Goal: Task Accomplishment & Management: Manage account settings

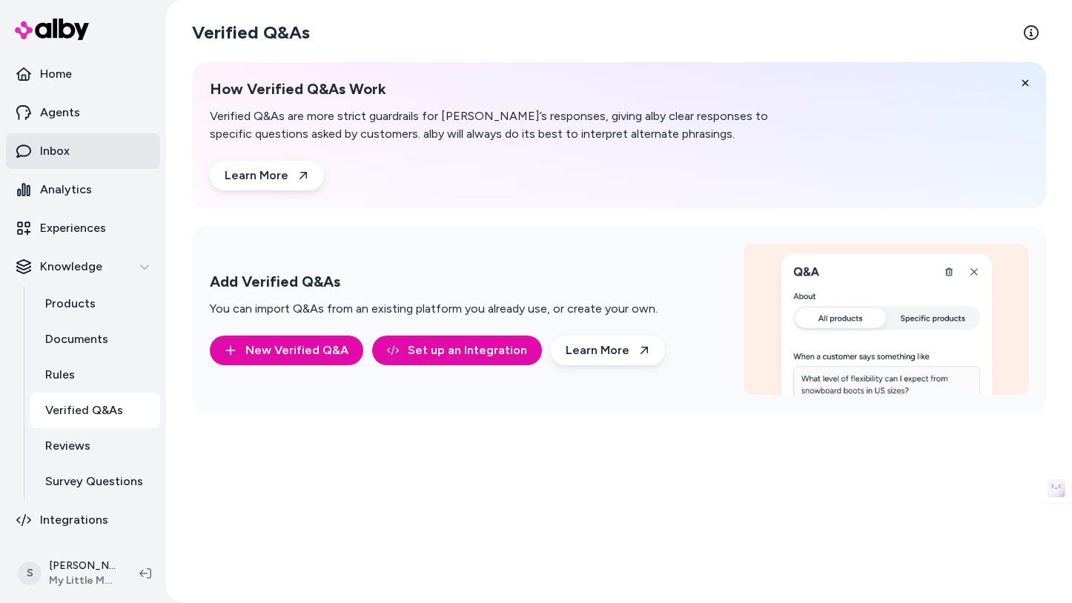
click at [96, 150] on link "Inbox" at bounding box center [83, 151] width 154 height 36
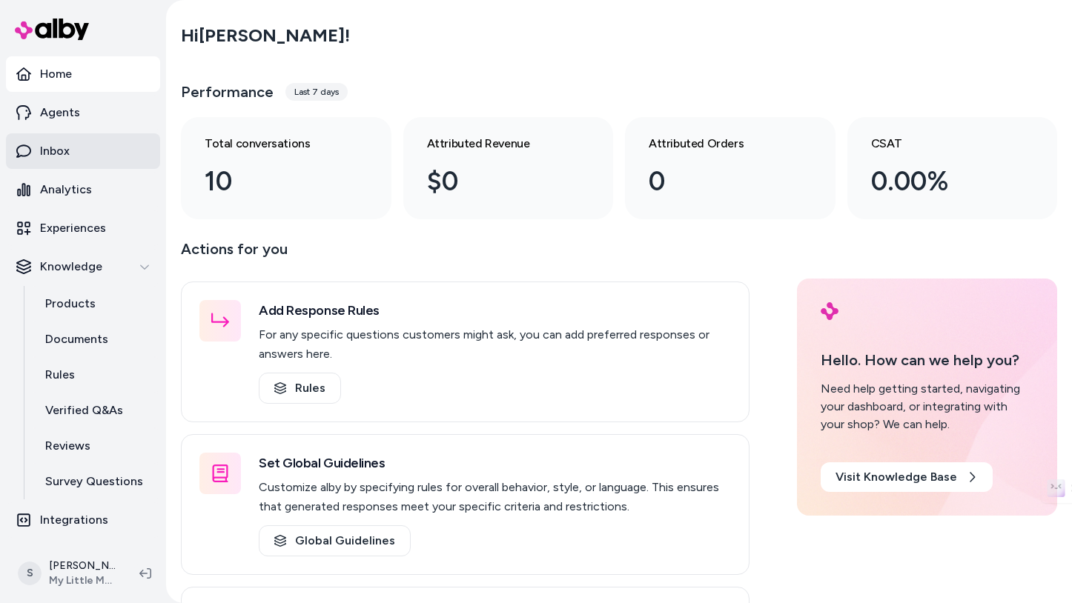
click at [59, 143] on p "Inbox" at bounding box center [55, 151] width 30 height 18
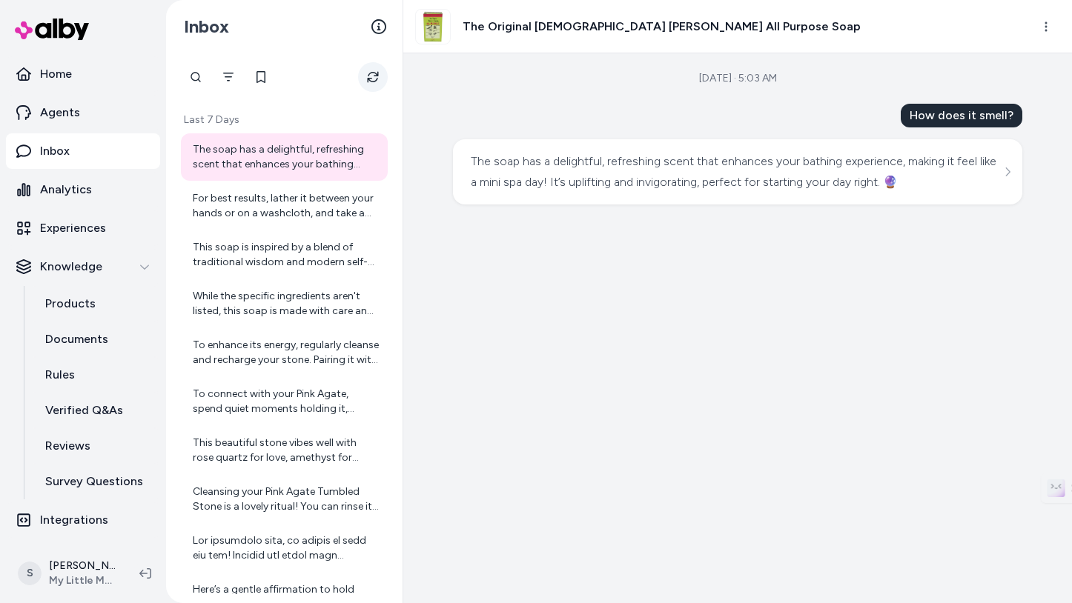
click at [372, 71] on icon "Refresh" at bounding box center [373, 77] width 12 height 12
